Goal: Transaction & Acquisition: Purchase product/service

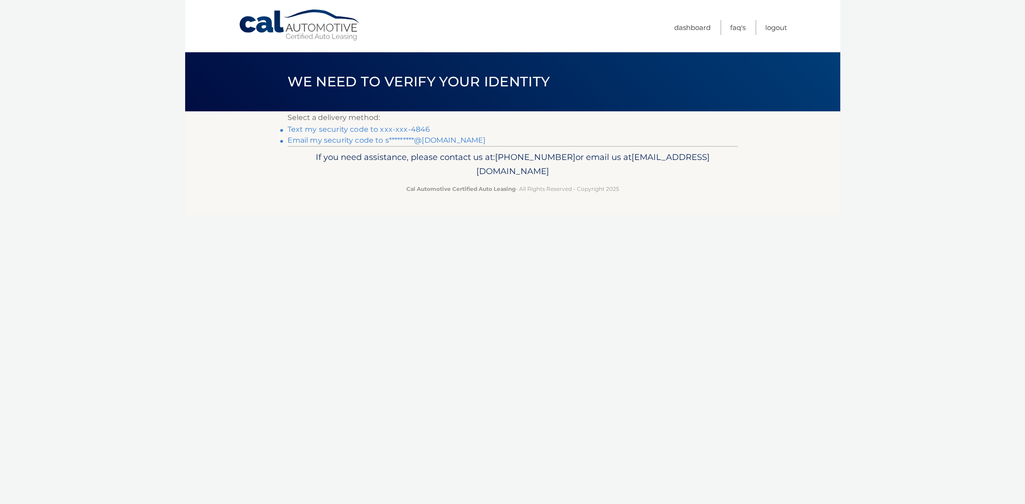
click at [383, 132] on link "Text my security code to xxx-xxx-4846" at bounding box center [358, 129] width 143 height 9
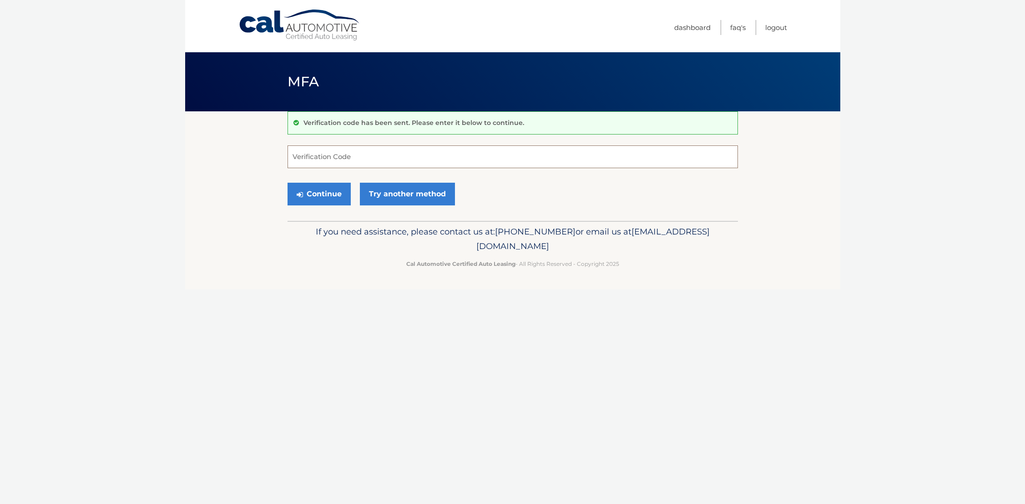
click at [346, 156] on input "Verification Code" at bounding box center [512, 157] width 450 height 23
click at [762, 226] on footer "If you need assistance, please contact us at: 609-807-3200 or email us at Custo…" at bounding box center [512, 255] width 655 height 69
click at [363, 169] on form "Verification Code Continue Try another method" at bounding box center [512, 178] width 450 height 65
click at [367, 153] on input "Verification Code" at bounding box center [512, 157] width 450 height 23
type input "428337"
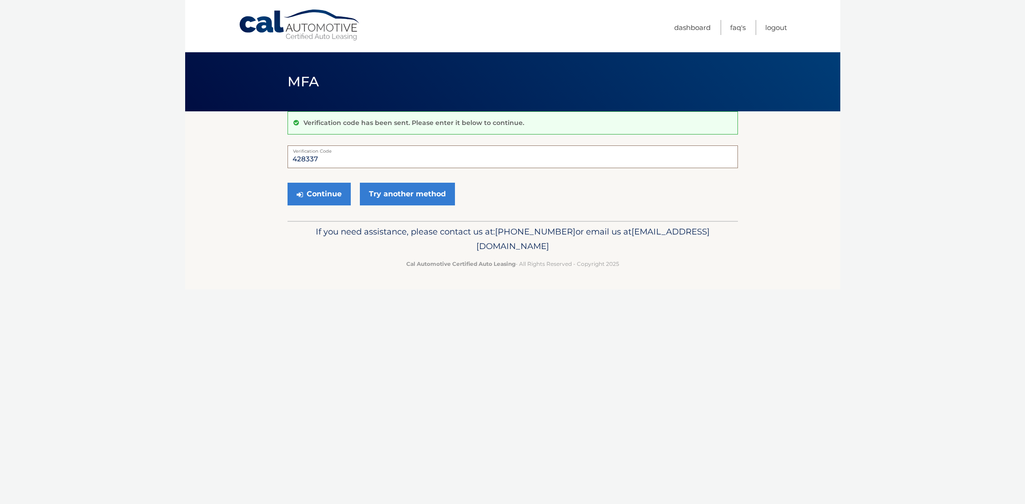
click at [287, 183] on button "Continue" at bounding box center [318, 194] width 63 height 23
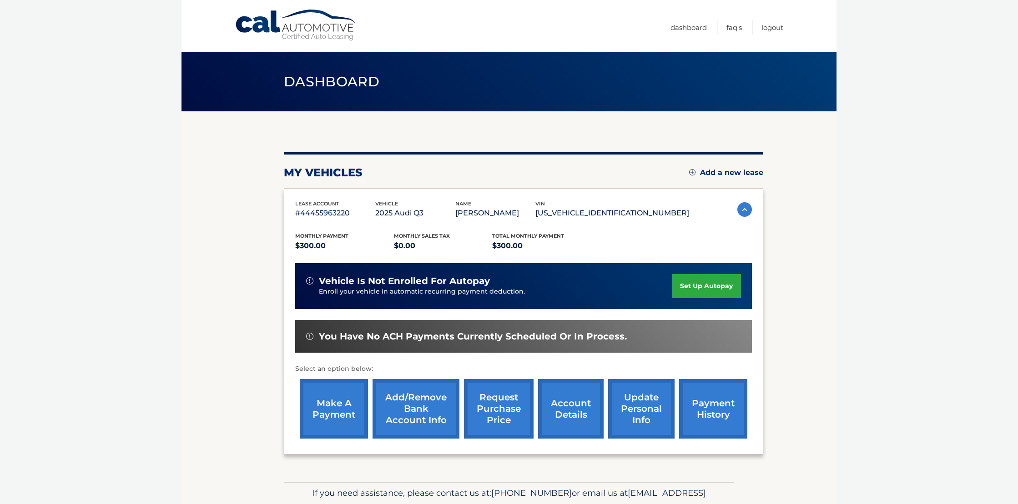
click at [847, 287] on body "Cal Automotive Menu Dashboard FAQ's Logout" at bounding box center [509, 252] width 1018 height 504
drag, startPoint x: 458, startPoint y: 284, endPoint x: 541, endPoint y: 289, distance: 83.3
click at [533, 287] on div "vehicle is not enrolled for autopay Enroll your vehicle in automatic recurring …" at bounding box center [489, 286] width 366 height 21
click at [541, 289] on p "Enroll your vehicle in automatic recurring payment deduction." at bounding box center [495, 292] width 353 height 10
click at [861, 297] on body "Cal Automotive Menu Dashboard FAQ's Logout" at bounding box center [509, 252] width 1018 height 504
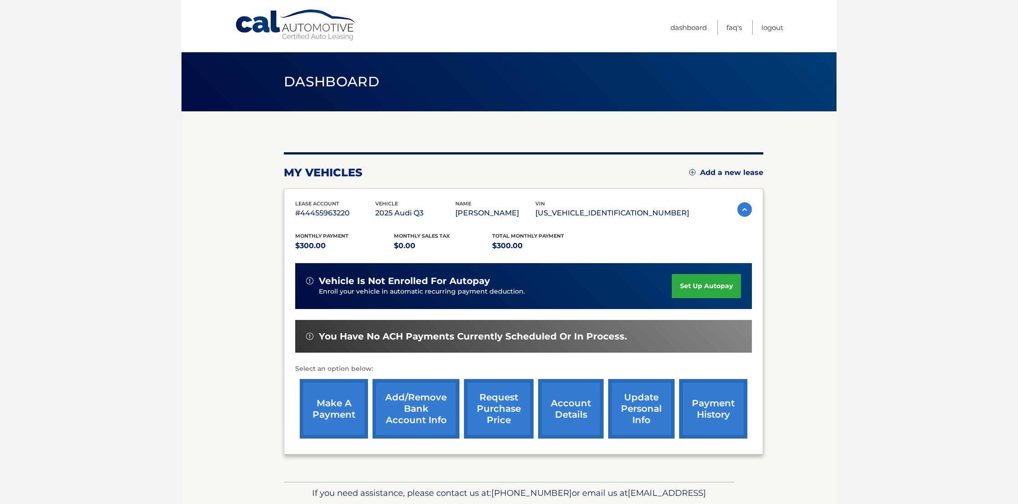
click at [803, 382] on section "my vehicles Add a new lease lease account #44455963220 vehicle 2025 Audi Q3 nam…" at bounding box center [508, 296] width 655 height 371
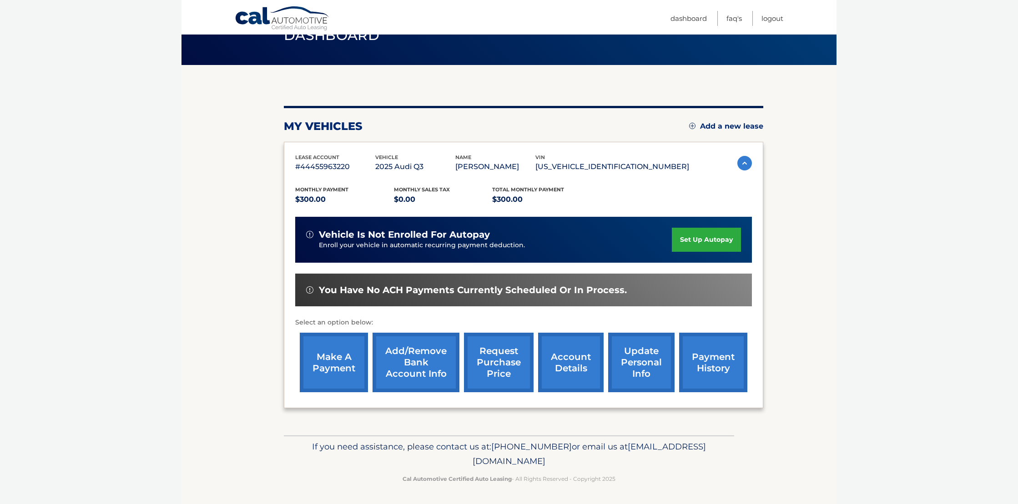
scroll to position [47, 0]
click at [565, 366] on link "account details" at bounding box center [570, 362] width 65 height 60
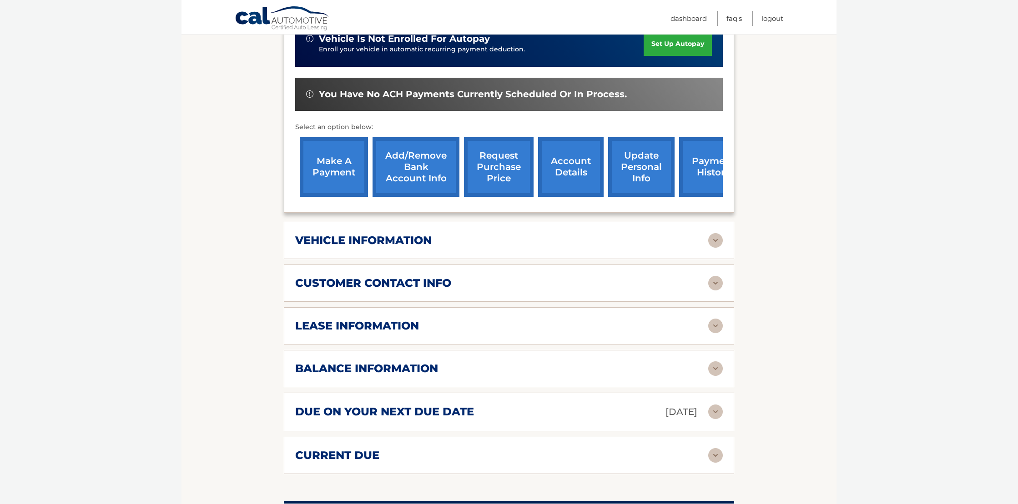
scroll to position [273, 0]
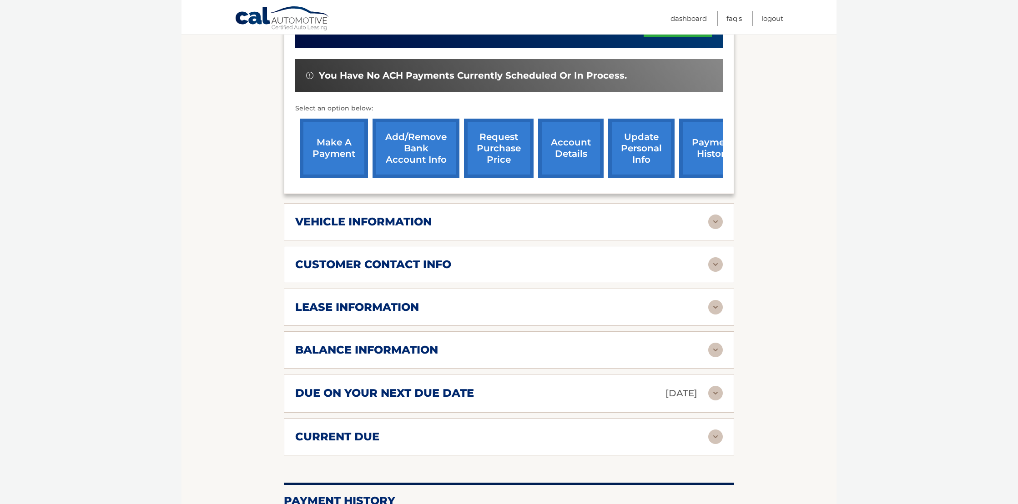
click at [437, 297] on div "lease information Contract Start Date Jul 03, 2025 Term 39 Maturity Date Oct 03…" at bounding box center [509, 307] width 450 height 37
click at [720, 395] on img at bounding box center [715, 393] width 15 height 15
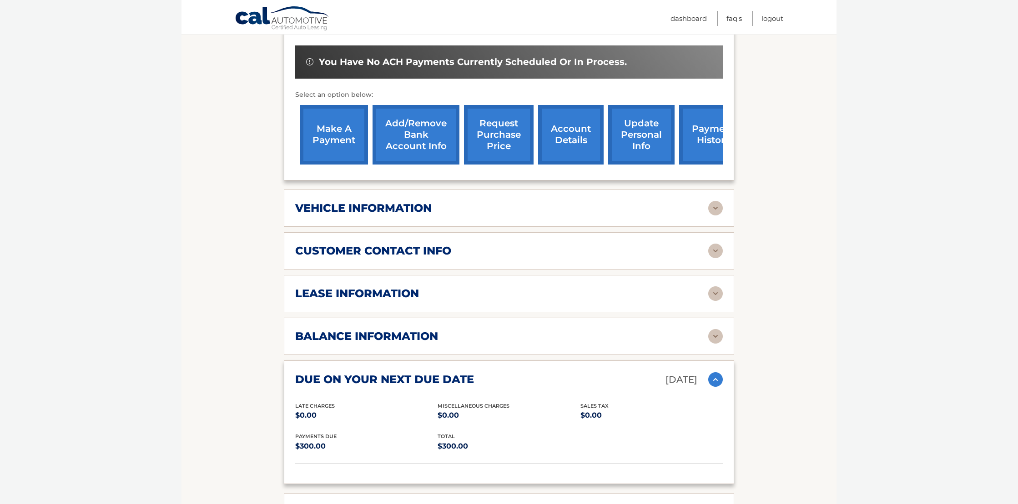
scroll to position [318, 0]
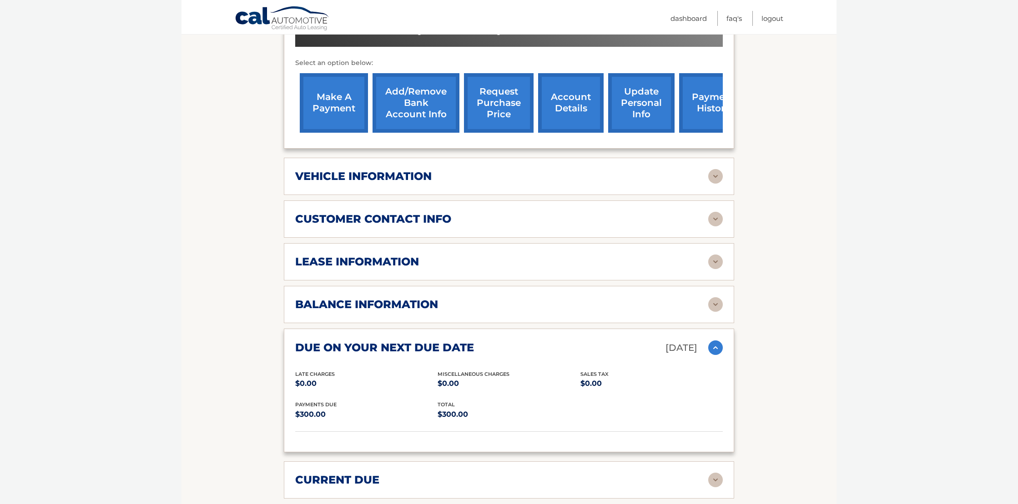
click at [716, 350] on img at bounding box center [715, 348] width 15 height 15
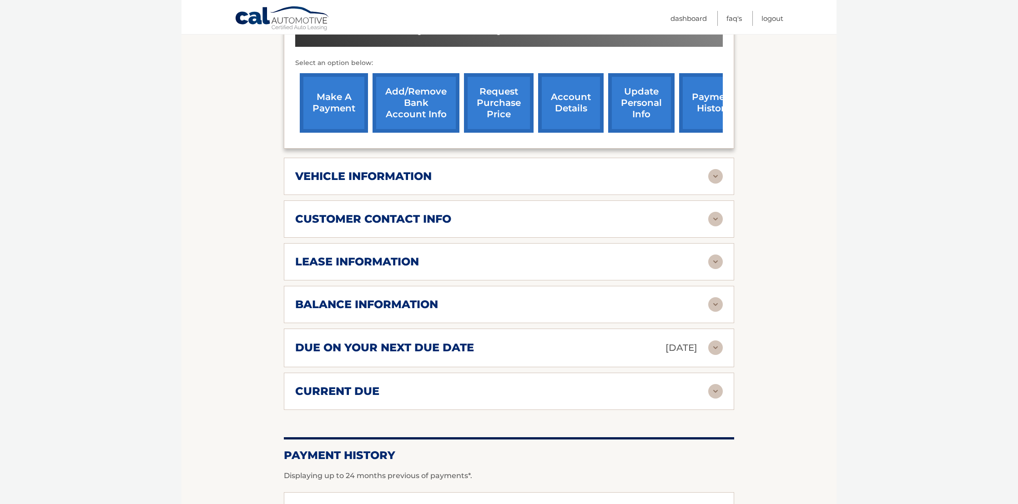
click at [712, 307] on img at bounding box center [715, 304] width 15 height 15
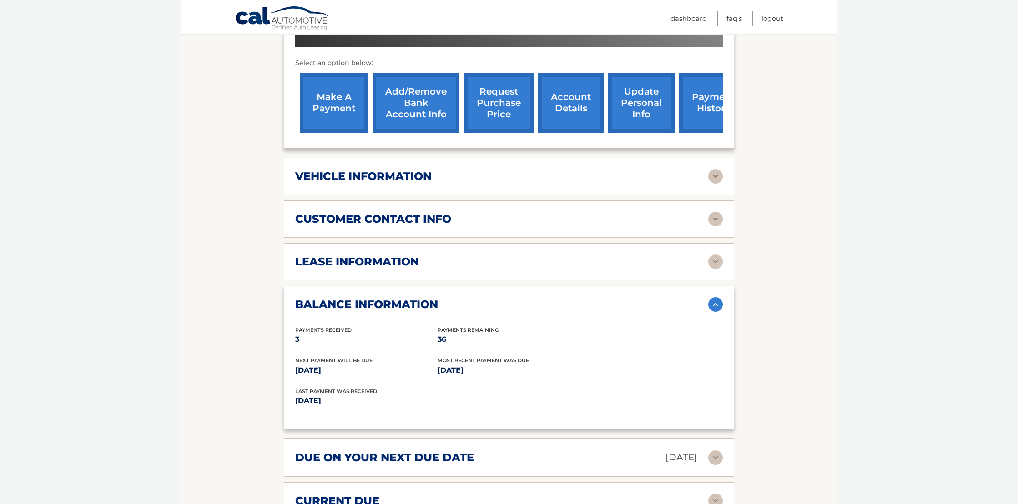
click at [711, 307] on img at bounding box center [715, 304] width 15 height 15
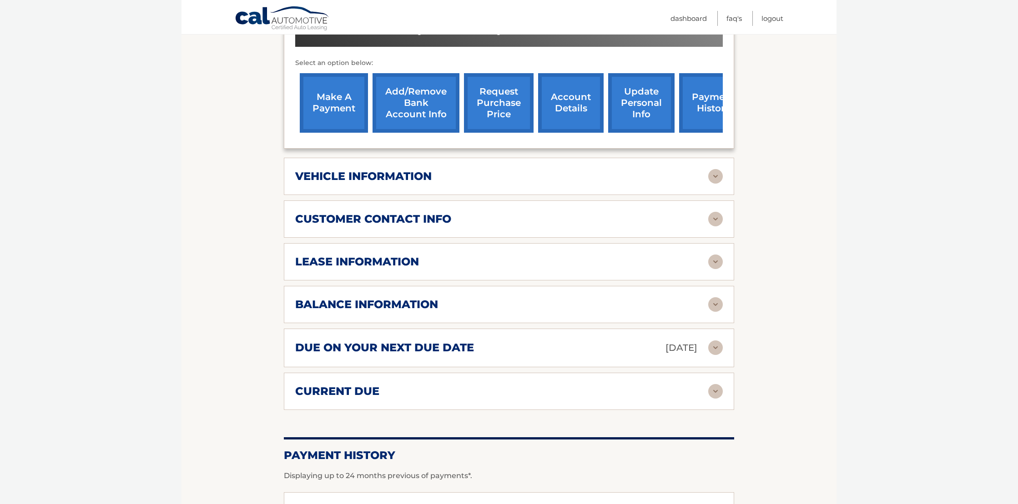
click at [715, 269] on img at bounding box center [715, 262] width 15 height 15
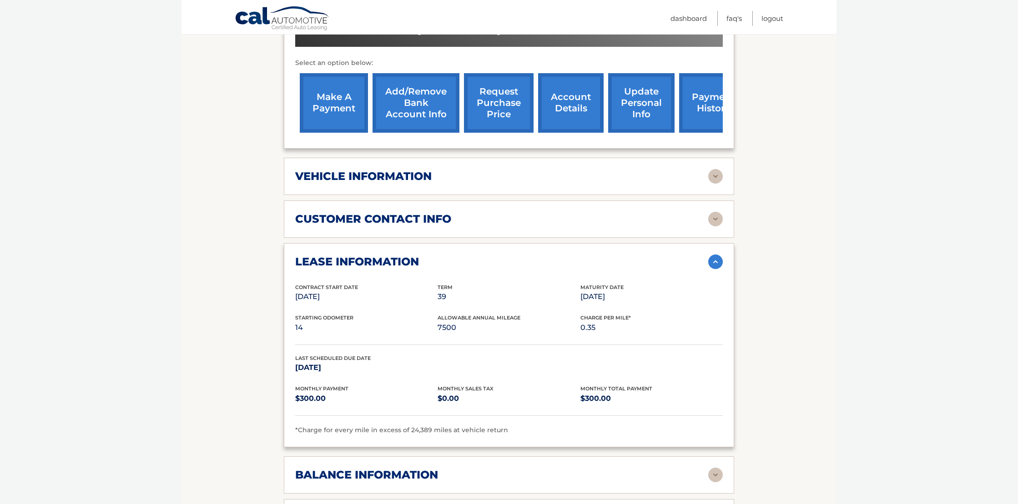
click at [714, 269] on img at bounding box center [715, 262] width 15 height 15
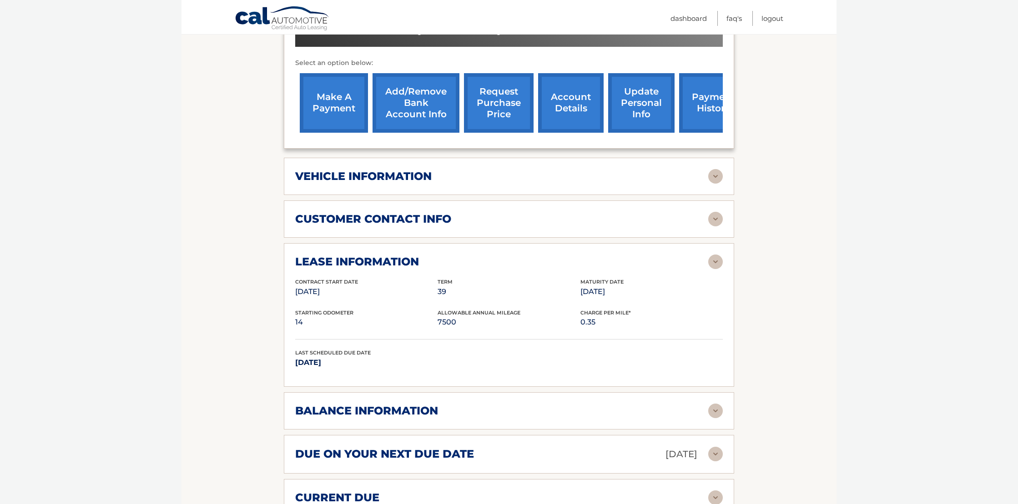
click at [714, 269] on img at bounding box center [715, 262] width 15 height 15
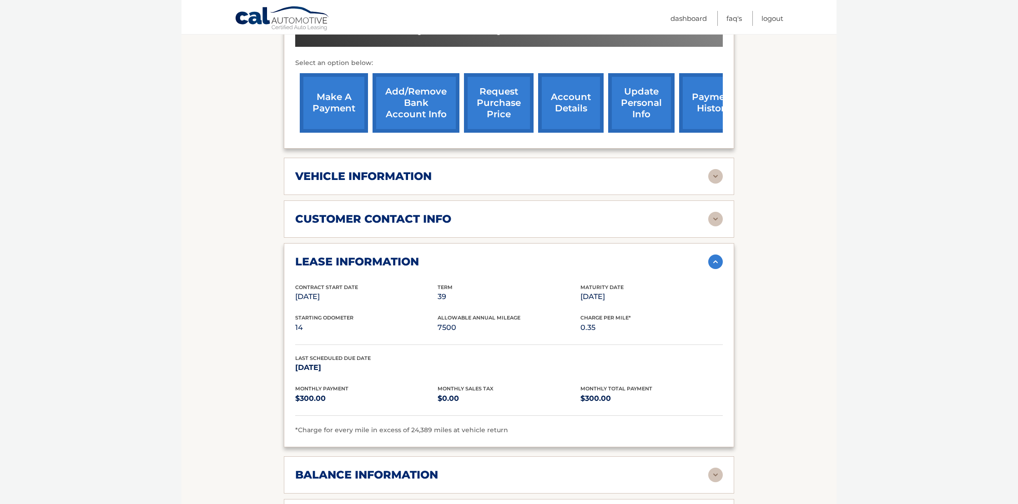
drag, startPoint x: 589, startPoint y: 297, endPoint x: 622, endPoint y: 296, distance: 32.8
click at [622, 296] on p "Oct 03, 2028" at bounding box center [651, 297] width 142 height 13
drag, startPoint x: 765, startPoint y: 305, endPoint x: 770, endPoint y: 266, distance: 39.4
click at [782, 264] on section "Account Details | #44455963220 Back to Dashboard Manage Your Lease lease accoun…" at bounding box center [508, 284] width 655 height 983
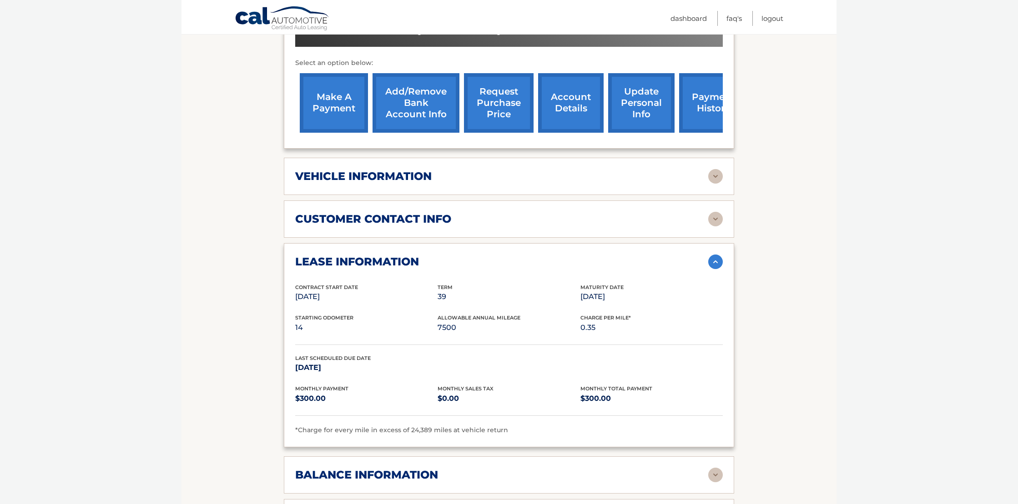
click at [710, 252] on div "lease information Contract Start Date Jul 03, 2025 Term 39 Maturity Date Oct 03…" at bounding box center [509, 345] width 450 height 204
click at [718, 261] on img at bounding box center [715, 262] width 15 height 15
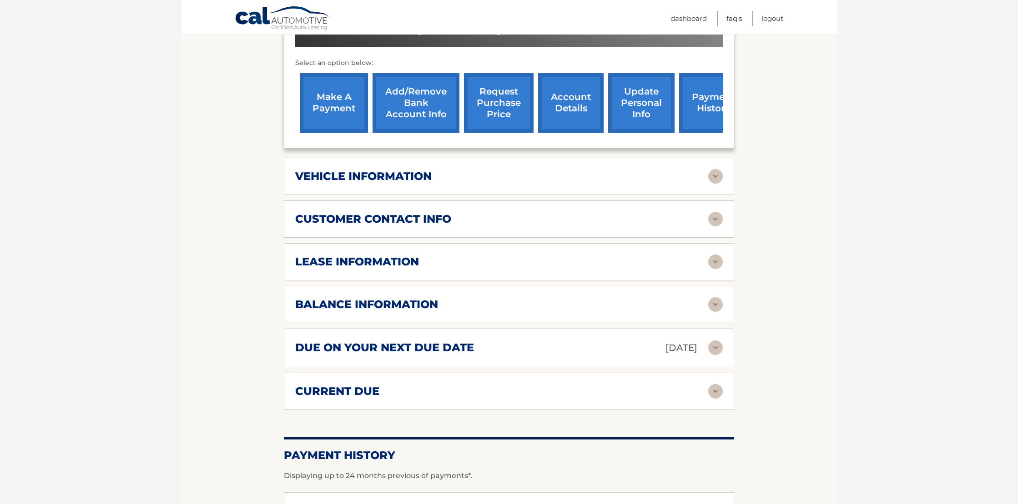
click at [715, 305] on img at bounding box center [715, 304] width 15 height 15
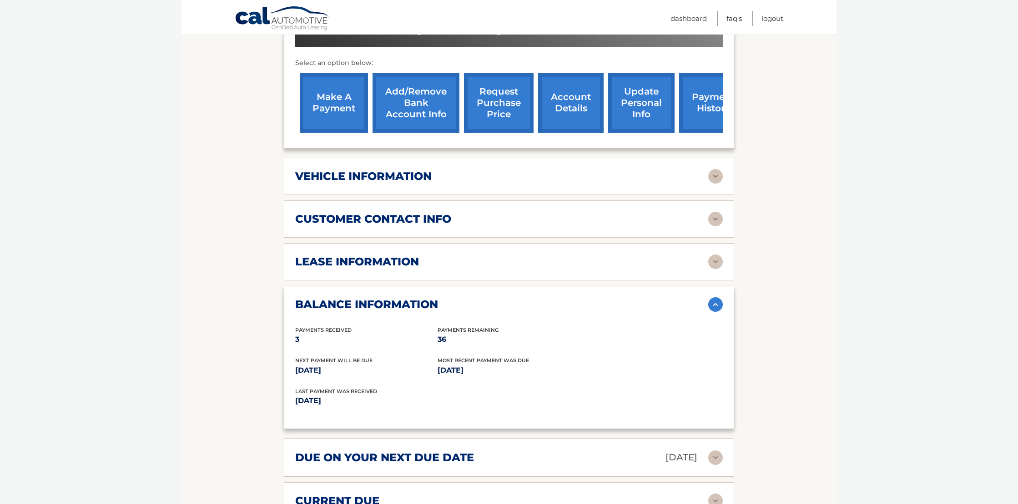
drag, startPoint x: 287, startPoint y: 368, endPoint x: 354, endPoint y: 367, distance: 67.3
click at [365, 372] on div "balance information Payments Received 3 Payments Remaining 36 Next Payment will…" at bounding box center [509, 358] width 450 height 144
click at [342, 358] on span "Next Payment will be due" at bounding box center [333, 360] width 77 height 6
drag, startPoint x: 307, startPoint y: 357, endPoint x: 330, endPoint y: 373, distance: 27.8
click at [384, 374] on div "Next Payment will be due Oct 03, 2025" at bounding box center [366, 367] width 142 height 20
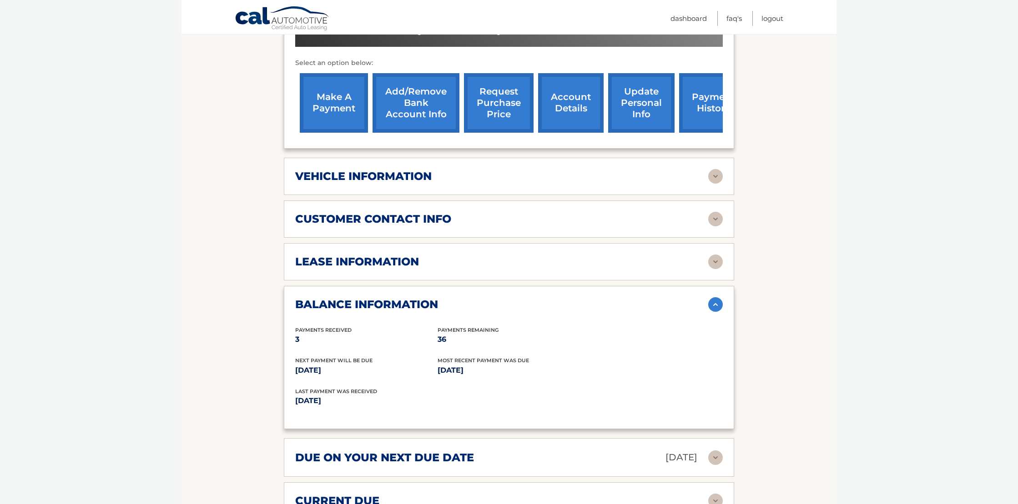
click at [317, 373] on p "Oct 03, 2025" at bounding box center [366, 370] width 142 height 13
drag, startPoint x: 288, startPoint y: 374, endPoint x: 365, endPoint y: 374, distance: 76.9
click at [365, 374] on div "balance information Payments Received 3 Payments Remaining 36 Next Payment will…" at bounding box center [509, 358] width 450 height 144
click at [364, 374] on p "Oct 03, 2025" at bounding box center [366, 370] width 142 height 13
click at [371, 326] on div "Payments Received 3" at bounding box center [366, 336] width 142 height 20
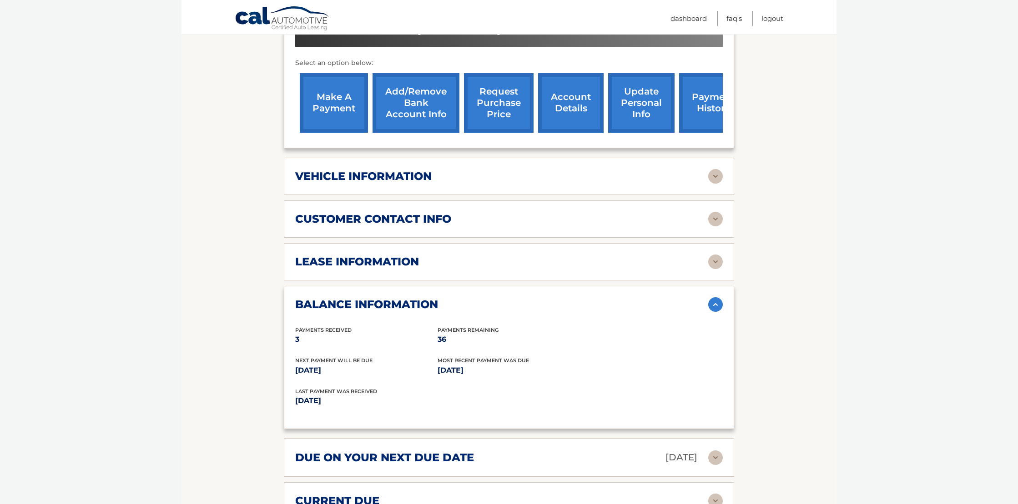
drag, startPoint x: 291, startPoint y: 361, endPoint x: 347, endPoint y: 372, distance: 57.5
click at [347, 372] on div "balance information Payments Received 3 Payments Remaining 36 Next Payment will…" at bounding box center [509, 358] width 450 height 144
click at [347, 372] on p "Oct 03, 2025" at bounding box center [366, 370] width 142 height 13
drag, startPoint x: 350, startPoint y: 375, endPoint x: 290, endPoint y: 364, distance: 61.5
click at [290, 364] on div "balance information Payments Received 3 Payments Remaining 36 Next Payment will…" at bounding box center [509, 358] width 450 height 144
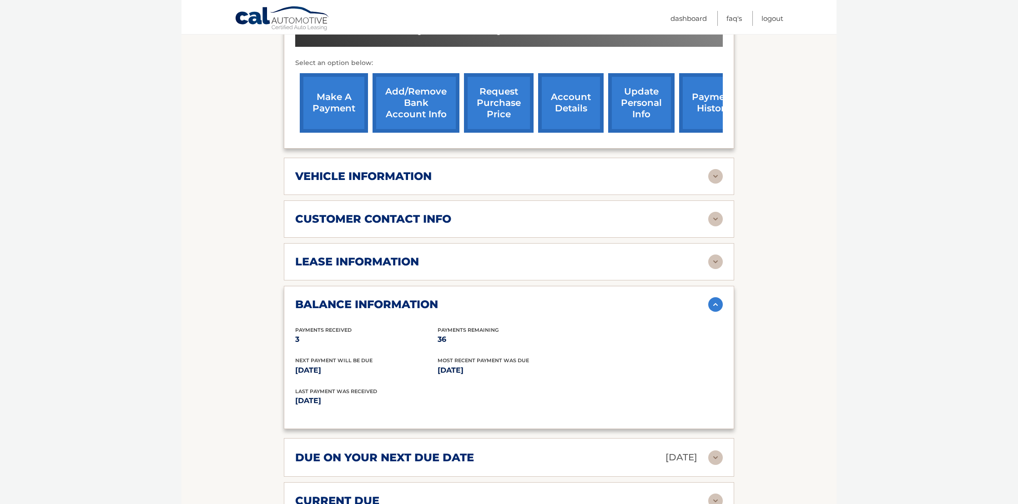
click at [290, 364] on div "balance information Payments Received 3 Payments Remaining 36 Next Payment will…" at bounding box center [509, 358] width 450 height 144
drag, startPoint x: 291, startPoint y: 362, endPoint x: 342, endPoint y: 377, distance: 52.9
click at [342, 375] on div "balance information Payments Received 3 Payments Remaining 36 Next Payment will…" at bounding box center [509, 358] width 450 height 144
click at [342, 377] on div "Next Payment will be due Oct 03, 2025 Most Recent Payment Was Due Sep 03, 2025" at bounding box center [508, 372] width 427 height 31
drag, startPoint x: 349, startPoint y: 372, endPoint x: 292, endPoint y: 362, distance: 58.6
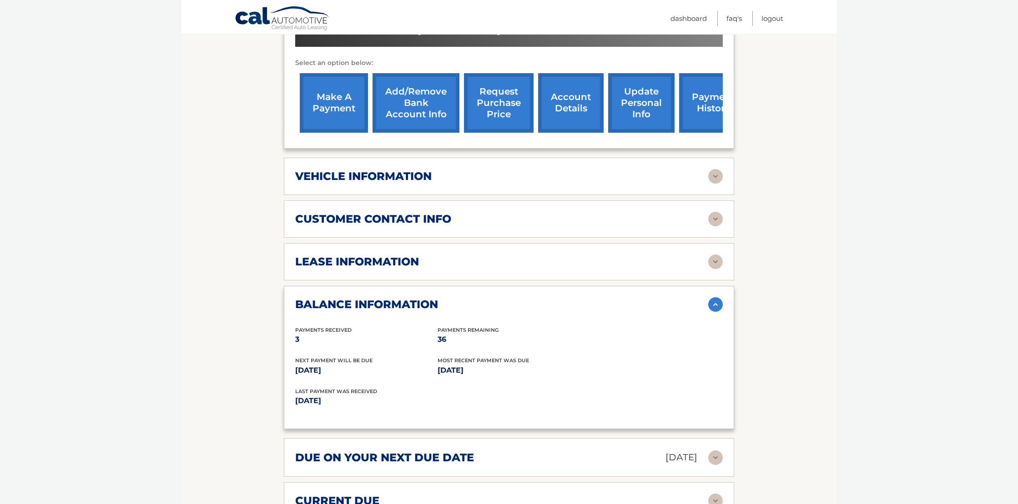
click at [292, 362] on div "balance information Payments Received 3 Payments Remaining 36 Next Payment will…" at bounding box center [509, 358] width 450 height 144
drag, startPoint x: 301, startPoint y: 360, endPoint x: 363, endPoint y: 374, distance: 64.4
click at [365, 373] on div "balance information Payments Received 3 Payments Remaining 36 Next Payment will…" at bounding box center [509, 358] width 450 height 144
click at [363, 374] on p "Oct 03, 2025" at bounding box center [366, 370] width 142 height 13
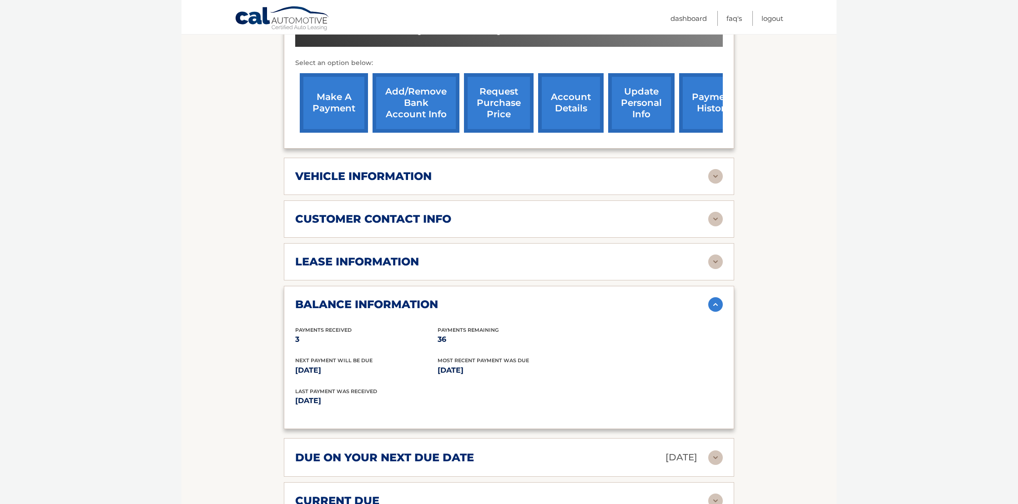
drag, startPoint x: 294, startPoint y: 360, endPoint x: 346, endPoint y: 372, distance: 52.7
click at [346, 372] on div "balance information Payments Received 3 Payments Remaining 36 Next Payment will…" at bounding box center [509, 358] width 450 height 144
click at [346, 372] on p "Oct 03, 2025" at bounding box center [366, 370] width 142 height 13
drag, startPoint x: 313, startPoint y: 358, endPoint x: 341, endPoint y: 367, distance: 29.1
click at [341, 367] on div "Next Payment will be due Oct 03, 2025" at bounding box center [366, 367] width 142 height 20
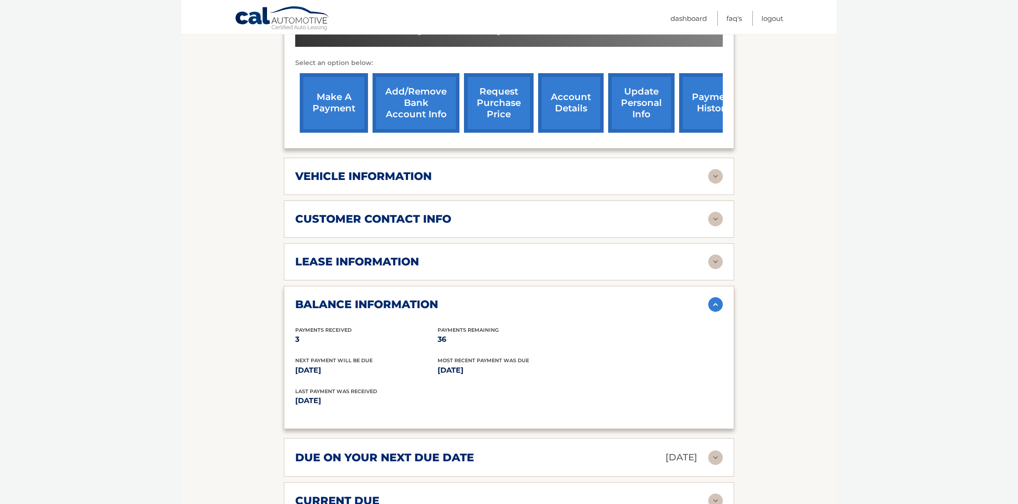
click at [341, 367] on p "Oct 03, 2025" at bounding box center [366, 370] width 142 height 13
drag, startPoint x: 290, startPoint y: 370, endPoint x: 367, endPoint y: 372, distance: 76.4
click at [367, 372] on div "balance information Payments Received 3 Payments Remaining 36 Next Payment will…" at bounding box center [509, 358] width 450 height 144
click at [367, 372] on p "Oct 03, 2025" at bounding box center [366, 370] width 142 height 13
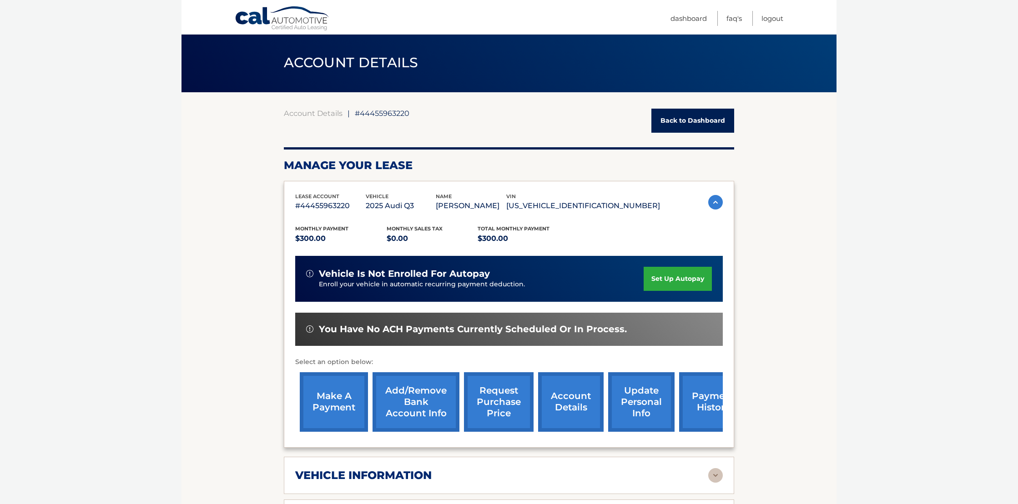
scroll to position [0, 0]
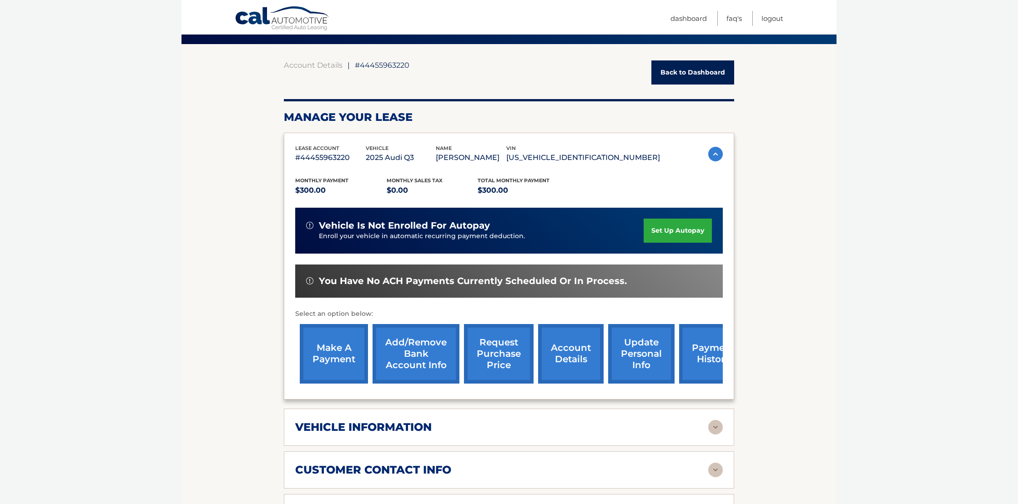
scroll to position [45, 0]
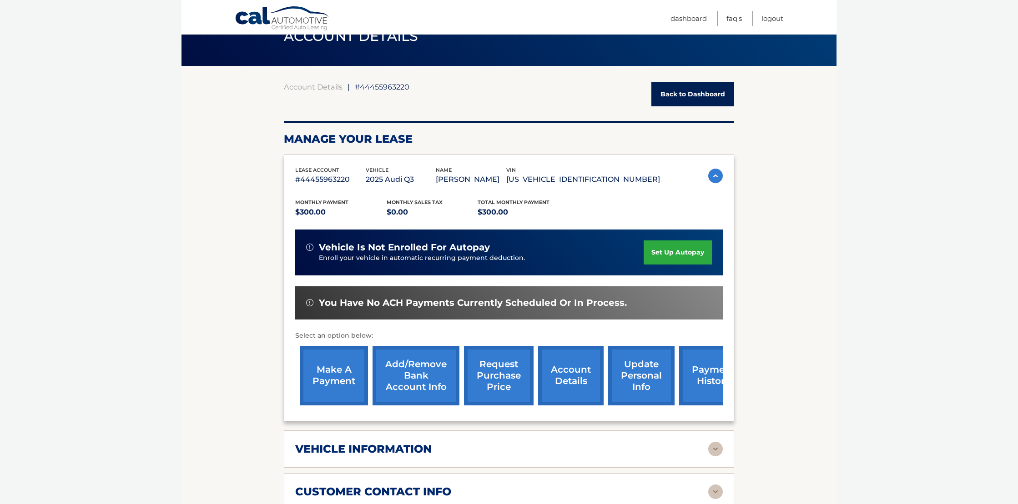
drag, startPoint x: 323, startPoint y: 246, endPoint x: 502, endPoint y: 242, distance: 178.3
click at [502, 242] on div "vehicle is not enrolled for autopay" at bounding box center [474, 247] width 337 height 11
click at [352, 380] on link "make a payment" at bounding box center [334, 376] width 68 height 60
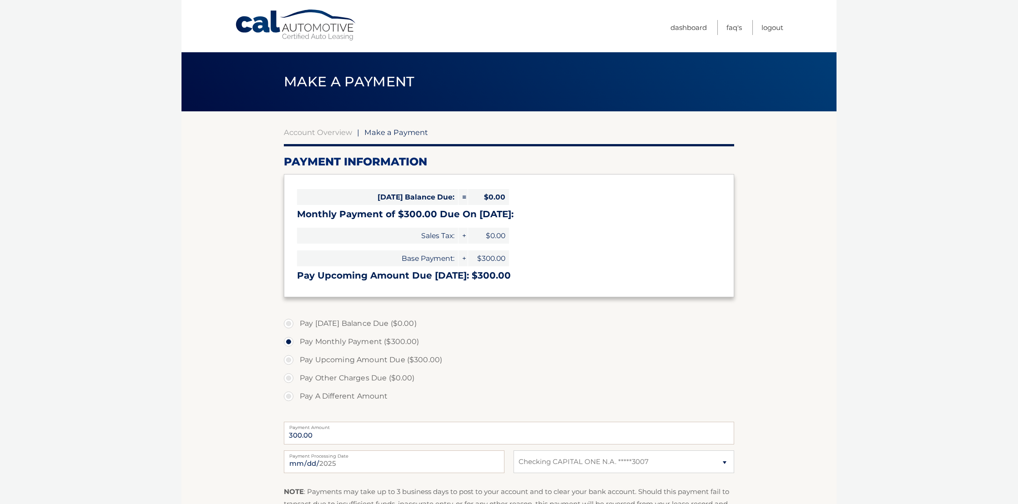
select select "ZmQzODY1YjAtM2I2Ni00MTBiLThiMzktZDgzYTU1NjY0NjQx"
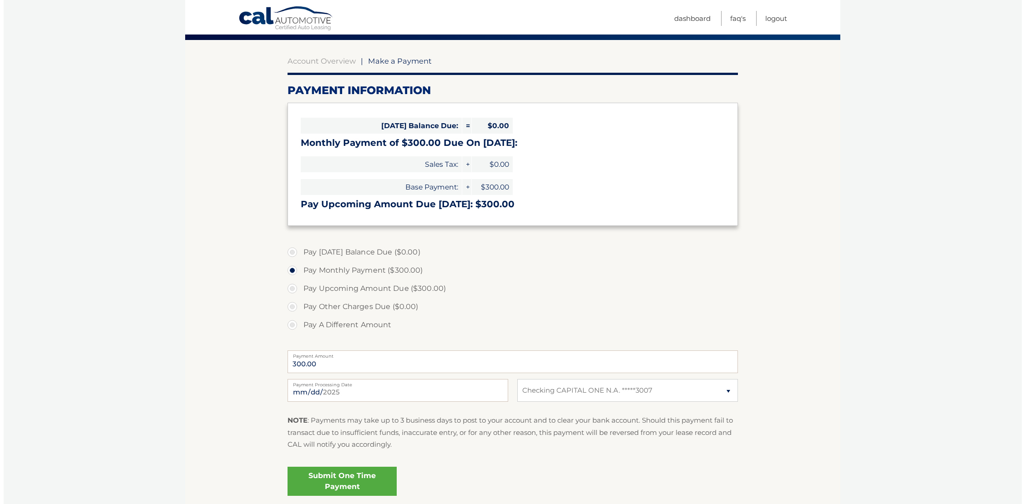
scroll to position [91, 0]
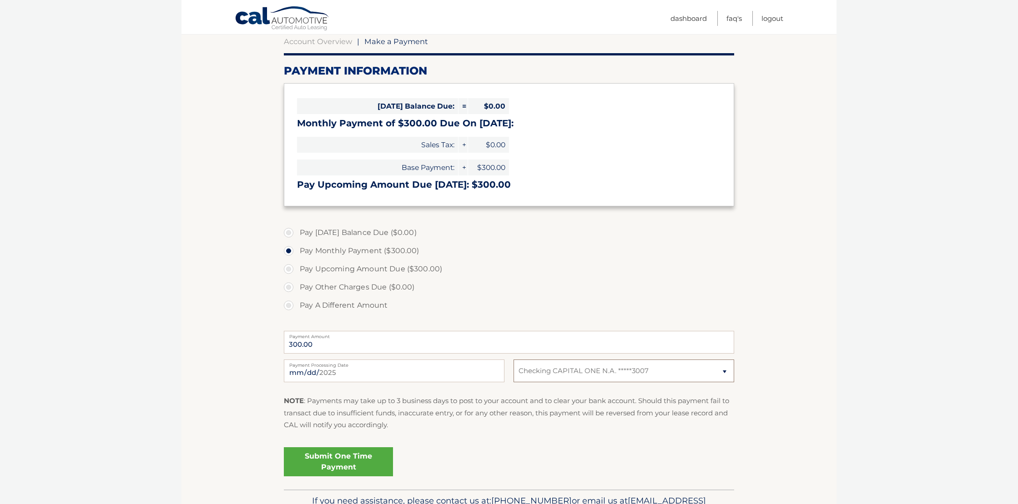
click at [582, 372] on select "Select Bank Account Checking CAPITAL ONE N.A. *****3007" at bounding box center [623, 371] width 221 height 23
click at [349, 458] on link "Submit One Time Payment" at bounding box center [338, 462] width 109 height 29
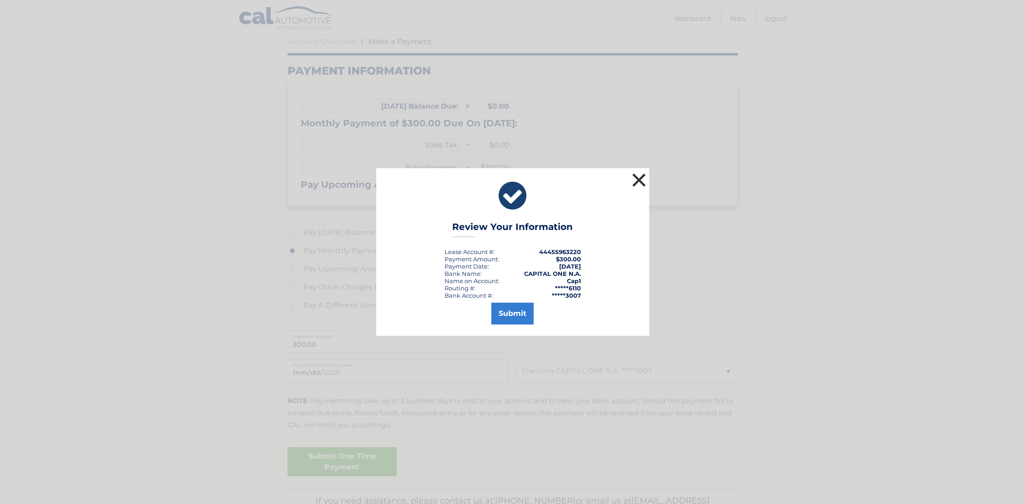
click at [641, 177] on button "×" at bounding box center [639, 180] width 18 height 18
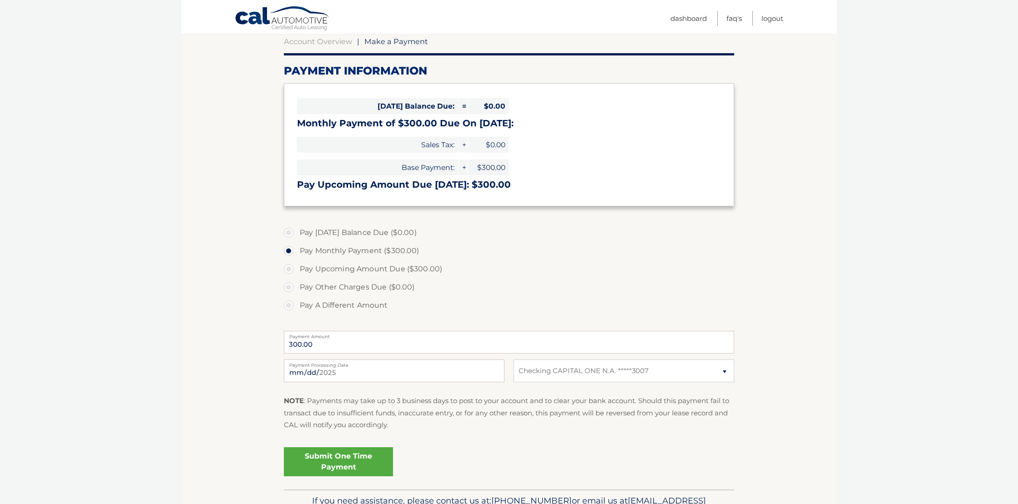
click at [386, 268] on label "Pay Upcoming Amount Due ($300.00)" at bounding box center [509, 269] width 450 height 18
click at [297, 268] on input "Pay Upcoming Amount Due ($300.00)" at bounding box center [291, 267] width 9 height 15
radio input "true"
click at [363, 460] on link "Submit One Time Payment" at bounding box center [338, 462] width 109 height 29
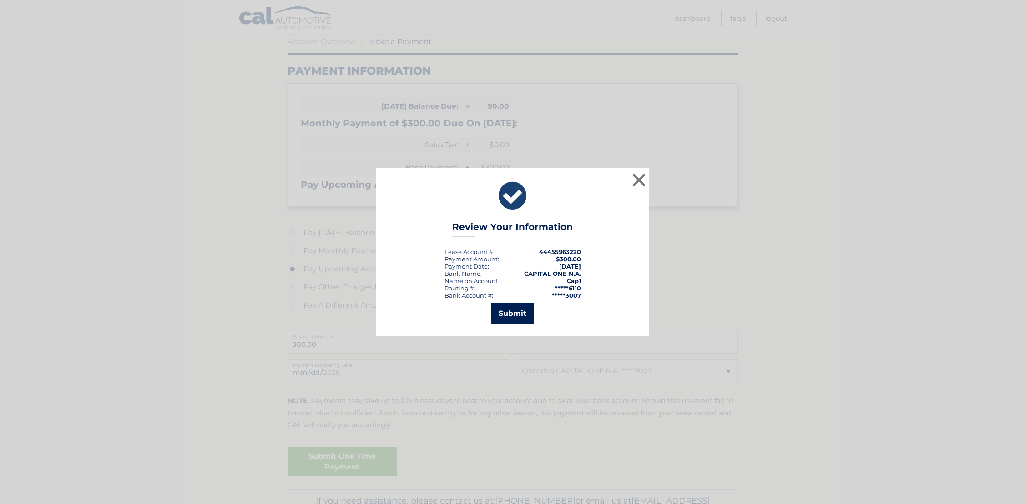
click at [511, 312] on button "Submit" at bounding box center [512, 314] width 42 height 22
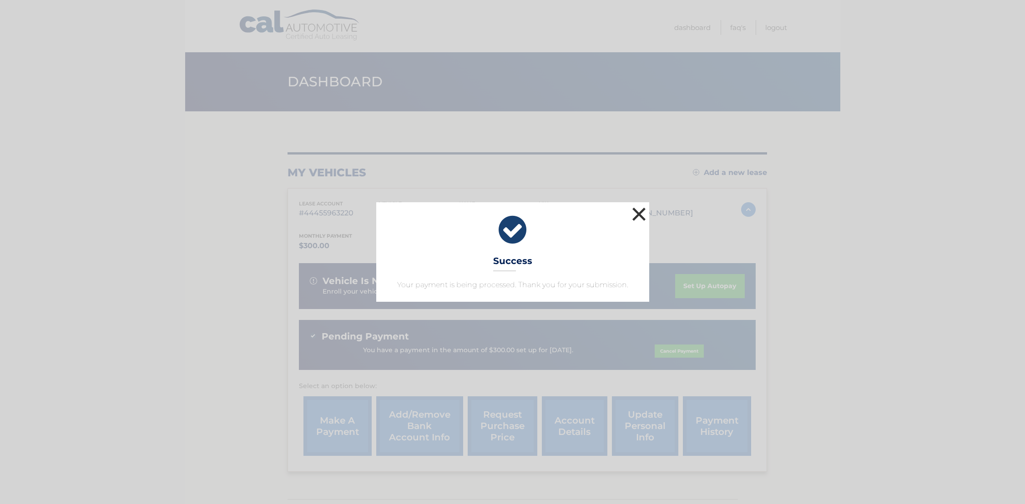
click at [640, 216] on button "×" at bounding box center [639, 214] width 18 height 18
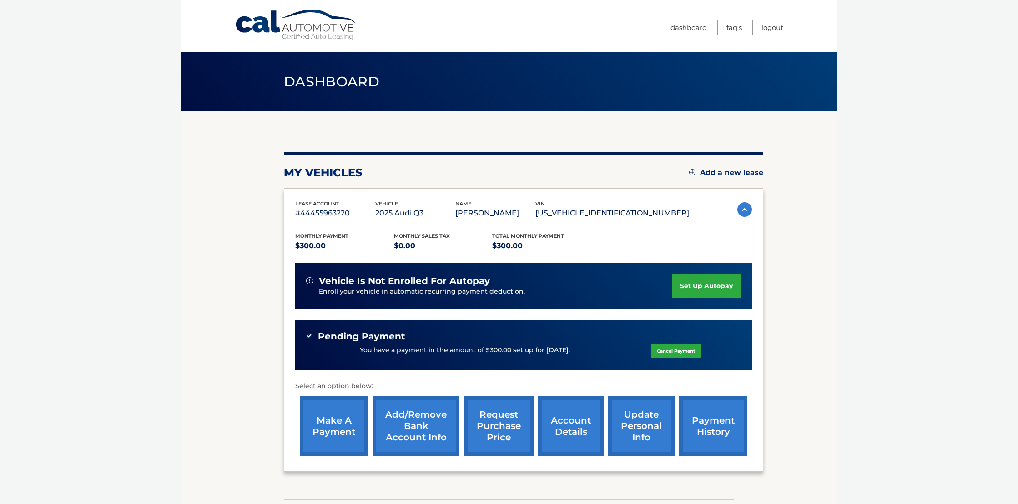
click at [901, 168] on body "Cal Automotive Menu Dashboard FAQ's Logout" at bounding box center [509, 252] width 1018 height 504
click at [924, 70] on body "Cal Automotive Menu Dashboard FAQ's Logout" at bounding box center [509, 252] width 1018 height 504
click at [605, 25] on nav "Menu Dashboard FAQ's Logout" at bounding box center [574, 26] width 418 height 52
